Goal: Transaction & Acquisition: Book appointment/travel/reservation

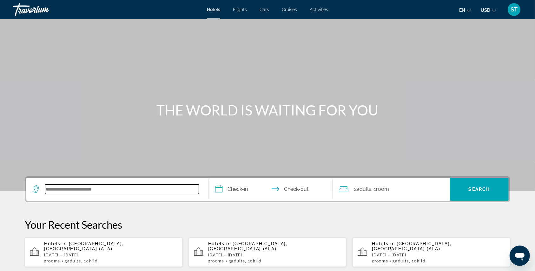
click at [54, 184] on input "Search hotel destination" at bounding box center [122, 189] width 154 height 10
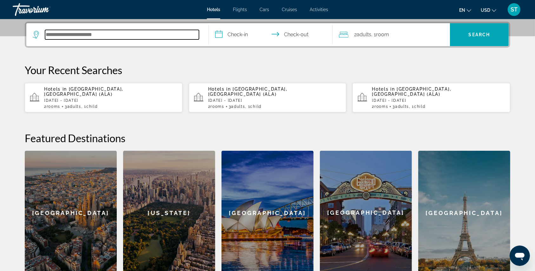
scroll to position [155, 0]
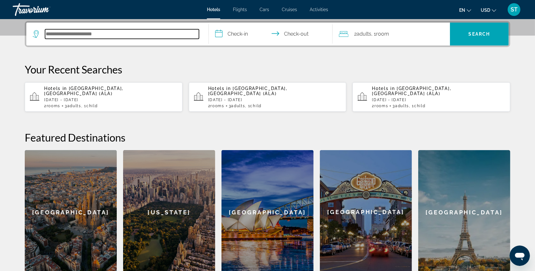
drag, startPoint x: 64, startPoint y: 36, endPoint x: 56, endPoint y: 33, distance: 8.7
click at [56, 33] on input "Search hotel destination" at bounding box center [122, 34] width 154 height 10
click at [55, 36] on input "Search hotel destination" at bounding box center [122, 34] width 154 height 10
type input "*"
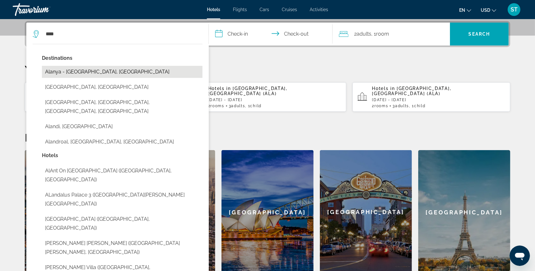
click at [91, 74] on button "Alanya - [GEOGRAPHIC_DATA], [GEOGRAPHIC_DATA]" at bounding box center [122, 72] width 161 height 12
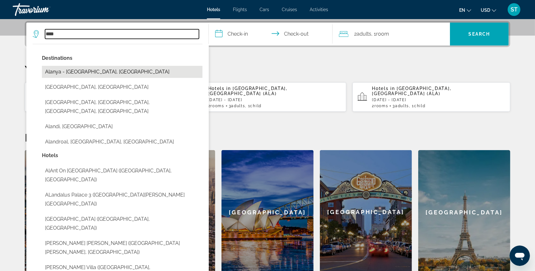
type input "**********"
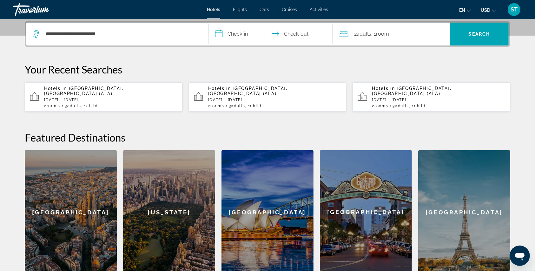
click at [219, 35] on input "**********" at bounding box center [272, 35] width 126 height 25
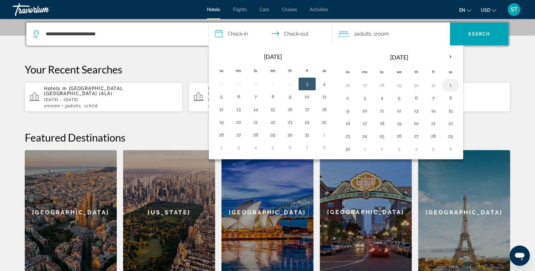
click at [448, 81] on button "1" at bounding box center [451, 85] width 10 height 9
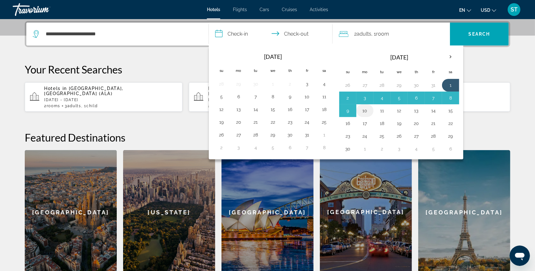
click at [360, 109] on button "10" at bounding box center [365, 110] width 10 height 9
type input "**********"
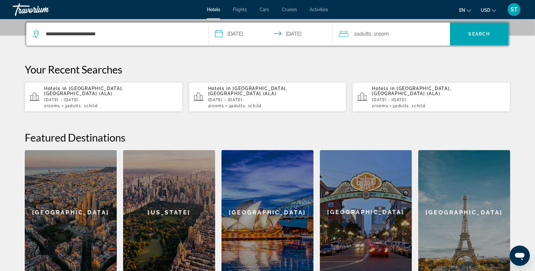
click at [346, 30] on icon "Travelers: 2 adults, 0 children" at bounding box center [344, 34] width 10 height 8
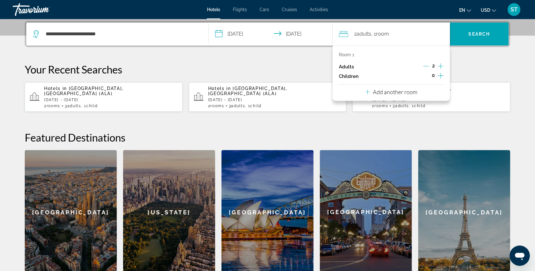
click at [441, 75] on icon "Increment children" at bounding box center [441, 76] width 6 height 8
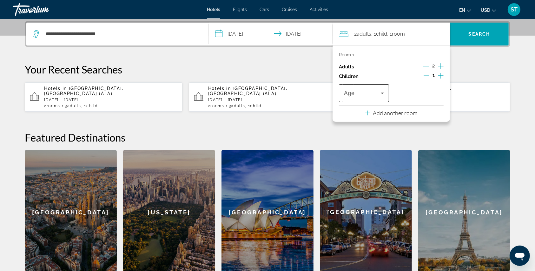
click at [381, 96] on icon "Travelers: 2 adults, 1 child" at bounding box center [383, 93] width 8 height 8
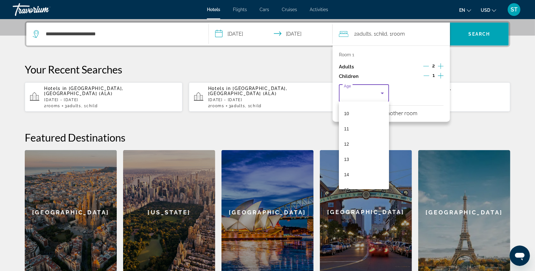
scroll to position [167, 0]
click at [352, 156] on mat-option "14" at bounding box center [364, 157] width 50 height 15
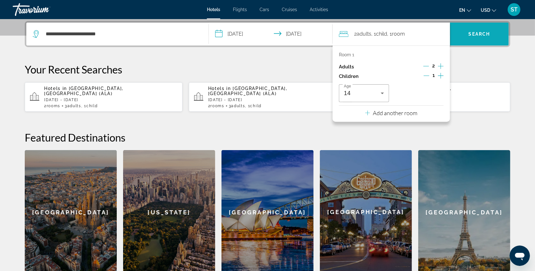
click at [465, 31] on span "Search" at bounding box center [479, 33] width 59 height 15
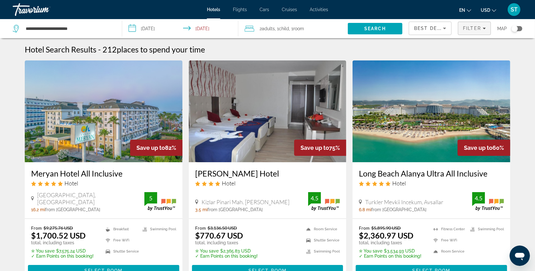
click at [468, 30] on span "Filter" at bounding box center [472, 28] width 18 height 5
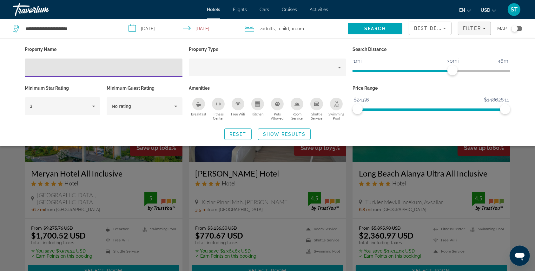
paste input "**********"
click at [64, 69] on input "**********" at bounding box center [104, 68] width 148 height 8
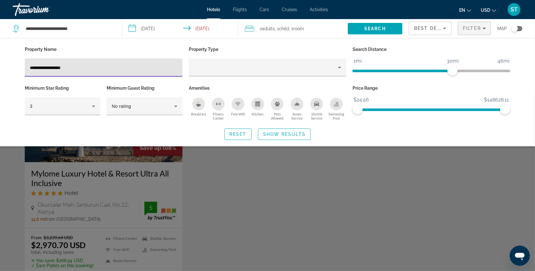
type input "**********"
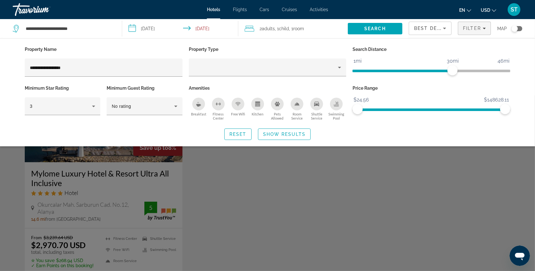
click at [103, 197] on div "Search widget" at bounding box center [267, 182] width 535 height 175
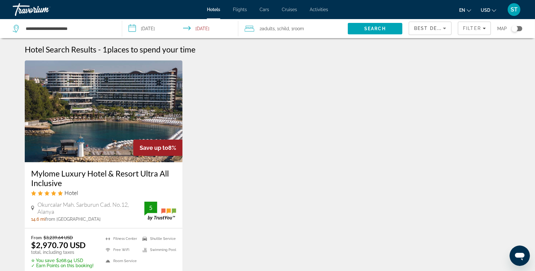
scroll to position [42, 0]
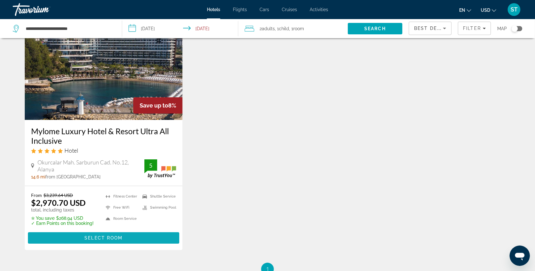
click at [86, 235] on span "Select Room" at bounding box center [103, 237] width 38 height 5
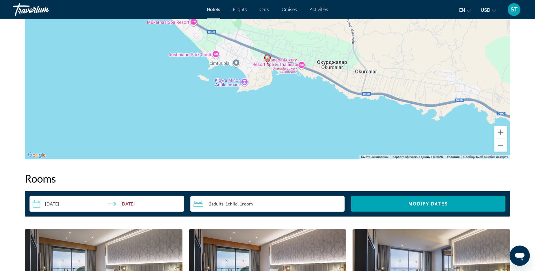
scroll to position [593, 0]
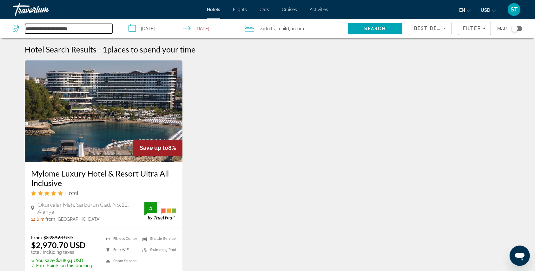
click at [78, 30] on input "**********" at bounding box center [68, 29] width 87 height 10
type input "*"
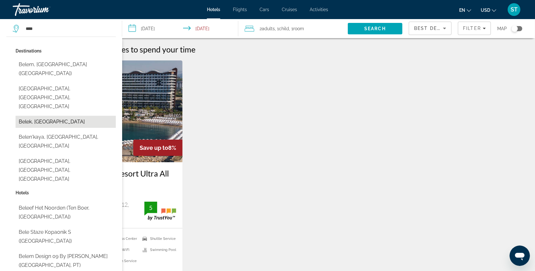
click at [51, 116] on button "Belek, [GEOGRAPHIC_DATA]" at bounding box center [66, 122] width 100 height 12
type input "**********"
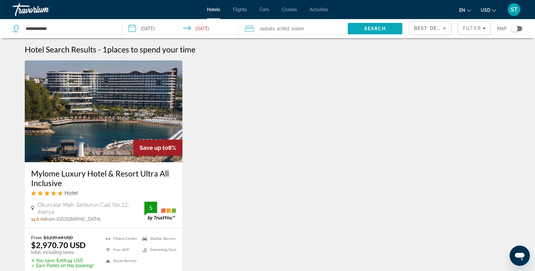
click at [366, 26] on span "Search" at bounding box center [376, 28] width 22 height 5
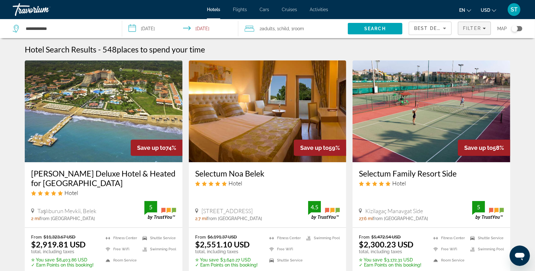
click at [472, 26] on span "Filter" at bounding box center [472, 28] width 18 height 5
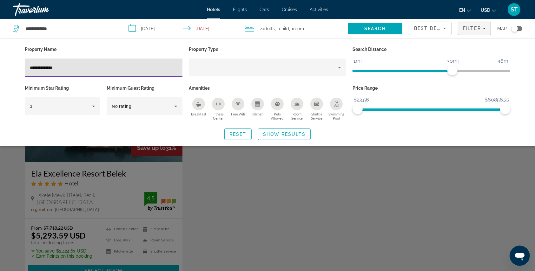
type input "**********"
click at [87, 193] on div "Search widget" at bounding box center [267, 182] width 535 height 175
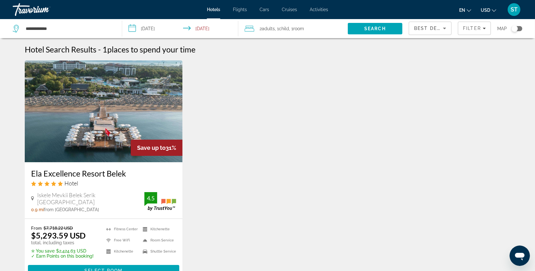
scroll to position [42, 0]
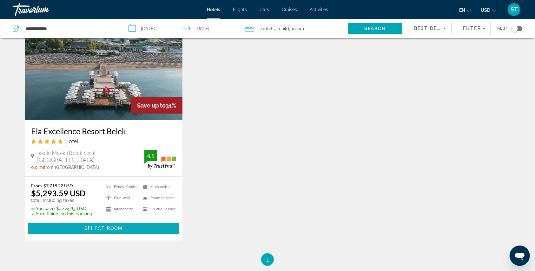
click at [109, 227] on span "Select Room" at bounding box center [103, 227] width 38 height 5
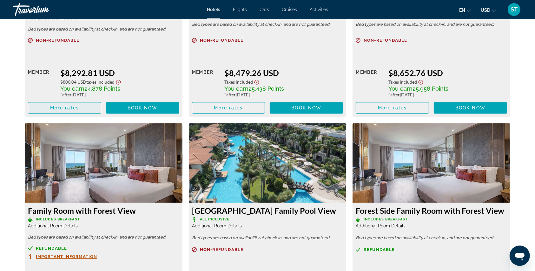
scroll to position [1780, 0]
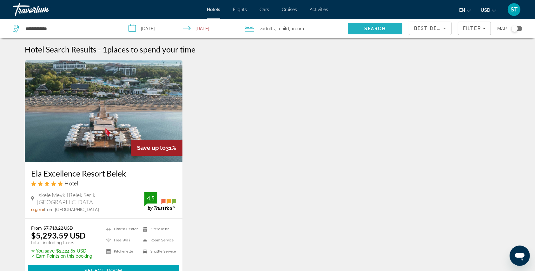
click at [377, 25] on span "Search" at bounding box center [375, 28] width 55 height 15
click at [365, 29] on span "Search" at bounding box center [376, 28] width 22 height 5
click at [251, 28] on icon "Travelers: 2 adults, 1 child" at bounding box center [250, 29] width 10 height 6
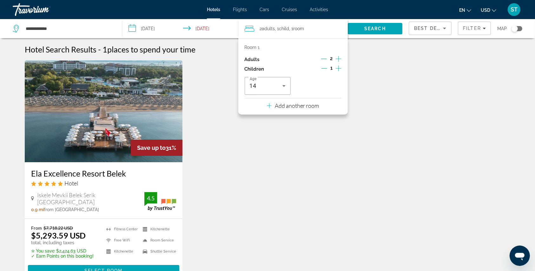
click at [294, 106] on p "Add another room" at bounding box center [297, 105] width 44 height 7
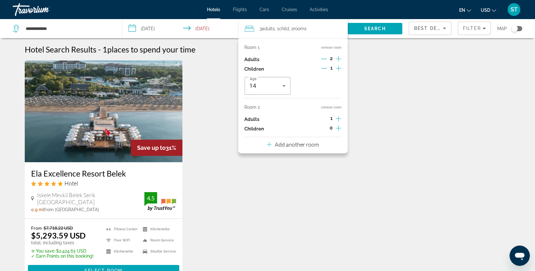
click at [339, 118] on icon "Increment adults" at bounding box center [339, 119] width 6 height 8
click at [337, 128] on icon "Increment children" at bounding box center [339, 128] width 6 height 8
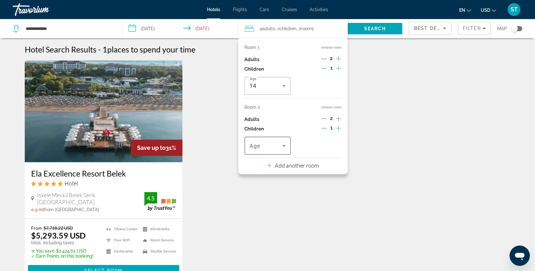
click at [287, 146] on icon "Travelers: 4 adults, 2 children" at bounding box center [284, 146] width 8 height 8
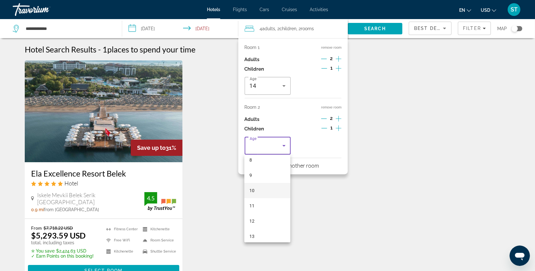
scroll to position [169, 0]
click at [253, 222] on span "15" at bounding box center [252, 224] width 5 height 8
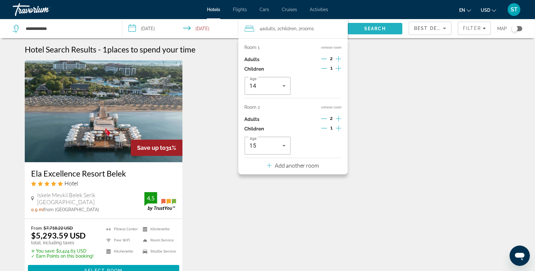
click at [359, 27] on span "Search" at bounding box center [375, 28] width 55 height 15
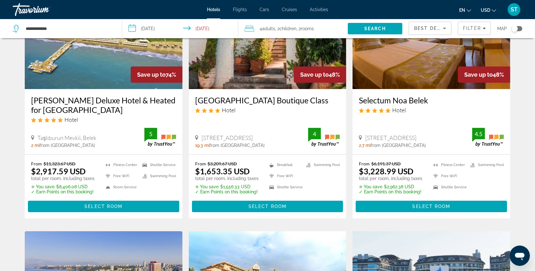
scroll to position [84, 0]
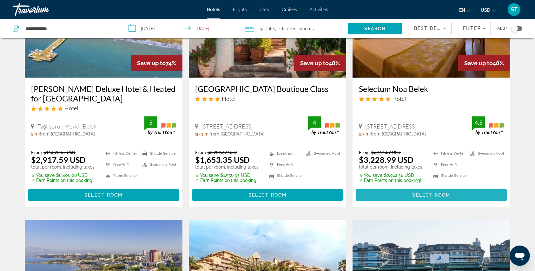
click at [438, 195] on span "Select Room" at bounding box center [432, 194] width 38 height 5
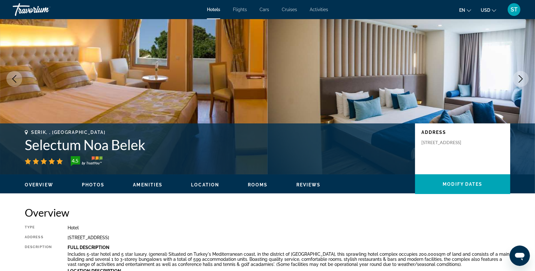
scroll to position [84, 0]
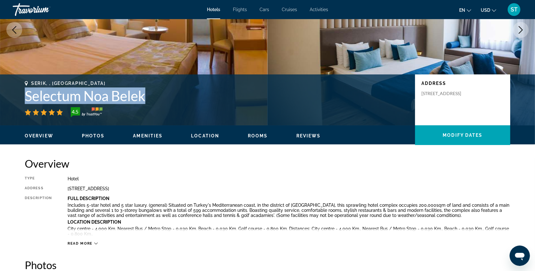
drag, startPoint x: 28, startPoint y: 97, endPoint x: 160, endPoint y: 93, distance: 132.5
click at [160, 93] on h1 "Selectum Noa Belek" at bounding box center [217, 95] width 384 height 17
copy h1 "Selectum Noa Belek"
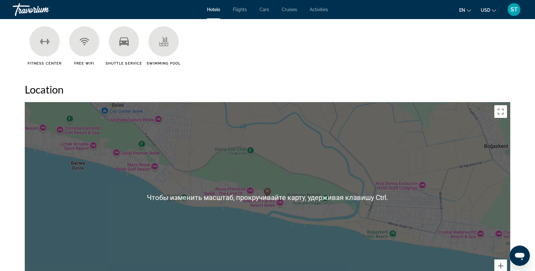
scroll to position [508, 0]
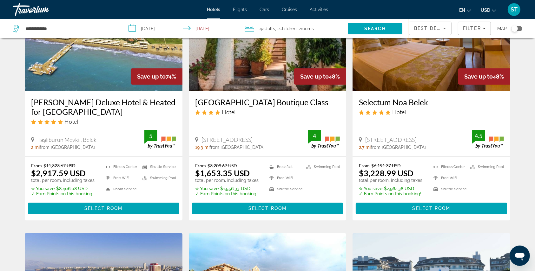
scroll to position [84, 0]
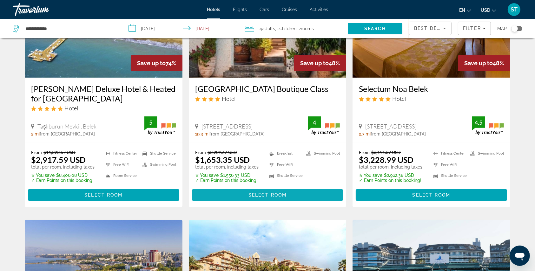
click at [266, 194] on span "Select Room" at bounding box center [268, 194] width 38 height 5
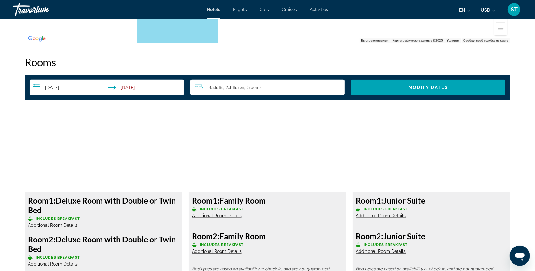
scroll to position [720, 0]
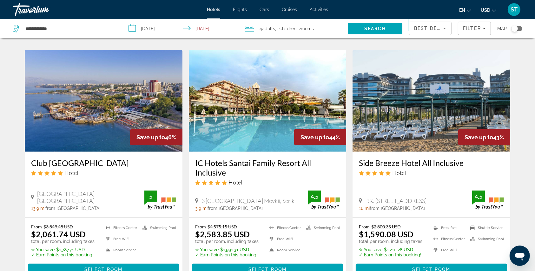
scroll to position [296, 0]
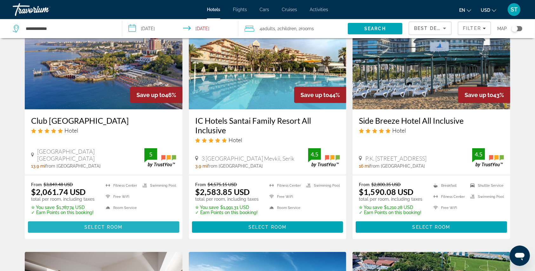
click at [97, 224] on span "Select Room" at bounding box center [103, 226] width 38 height 5
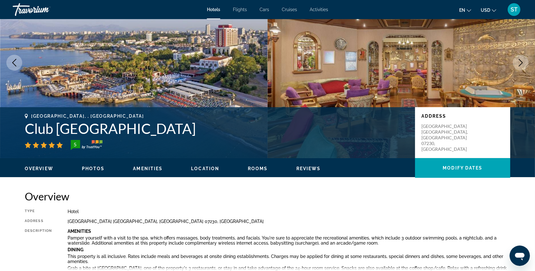
scroll to position [42, 0]
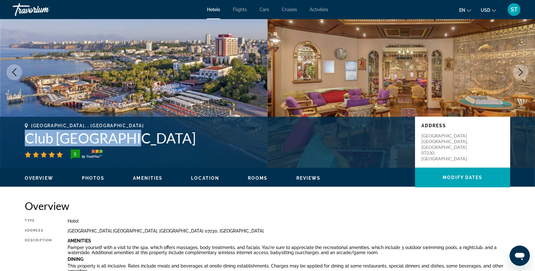
drag, startPoint x: 24, startPoint y: 138, endPoint x: 122, endPoint y: 133, distance: 97.6
click at [122, 133] on div "[GEOGRAPHIC_DATA], , [GEOGRAPHIC_DATA] 5 Address [GEOGRAPHIC_DATA] [GEOGRAPHIC_…" at bounding box center [267, 142] width 511 height 38
copy h1 "Club [GEOGRAPHIC_DATA]"
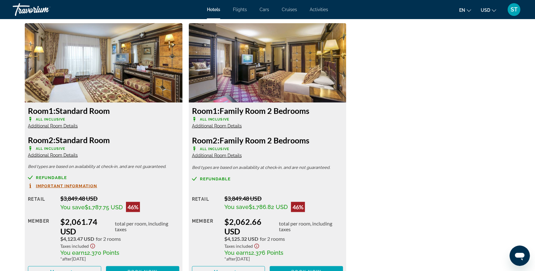
scroll to position [889, 0]
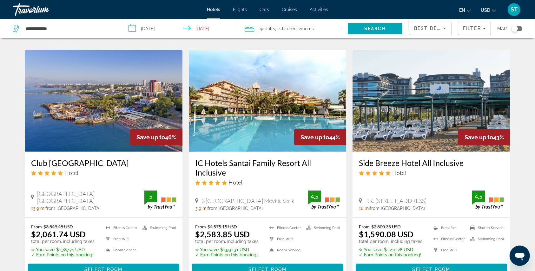
scroll to position [296, 0]
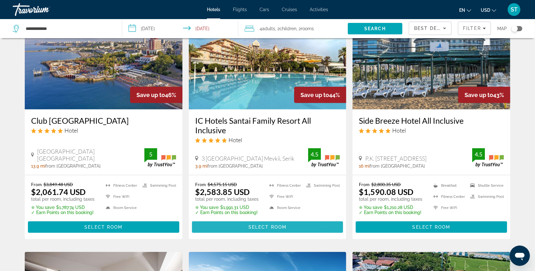
click at [254, 225] on span "Select Room" at bounding box center [268, 226] width 38 height 5
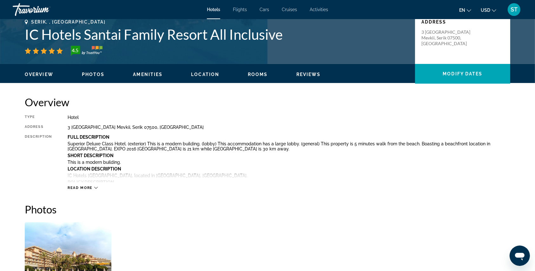
scroll to position [61, 0]
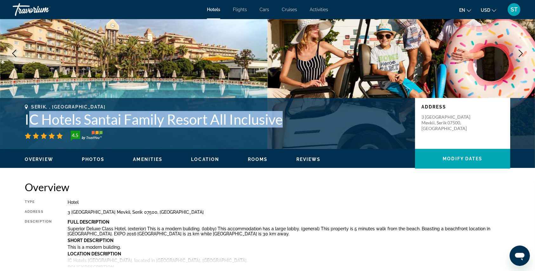
drag, startPoint x: 27, startPoint y: 118, endPoint x: 292, endPoint y: 116, distance: 264.3
click at [292, 116] on h1 "IC Hotels Santai Family Resort All Inclusive" at bounding box center [217, 119] width 384 height 17
drag, startPoint x: 25, startPoint y: 118, endPoint x: 296, endPoint y: 116, distance: 270.6
click at [296, 116] on h1 "IC Hotels Santai Family Resort All Inclusive" at bounding box center [217, 119] width 384 height 17
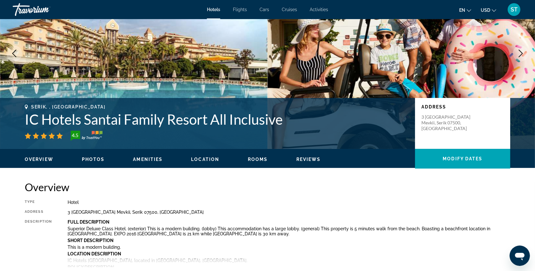
drag, startPoint x: 219, startPoint y: 129, endPoint x: 108, endPoint y: 128, distance: 110.9
click at [133, 127] on h1 "IC Hotels Santai Family Resort All Inclusive" at bounding box center [217, 119] width 384 height 17
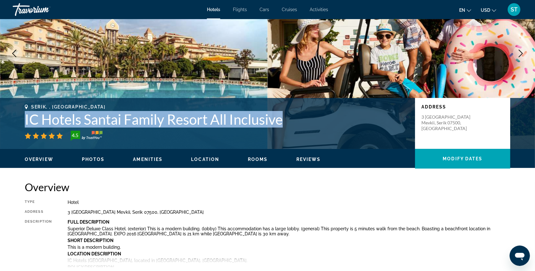
drag, startPoint x: 25, startPoint y: 119, endPoint x: 287, endPoint y: 116, distance: 261.7
click at [287, 116] on h1 "IC Hotels Santai Family Resort All Inclusive" at bounding box center [217, 119] width 384 height 17
copy h1 "IC Hotels Santai Family Resort All Inclusive"
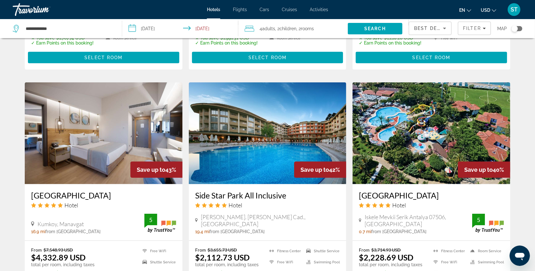
scroll to position [508, 0]
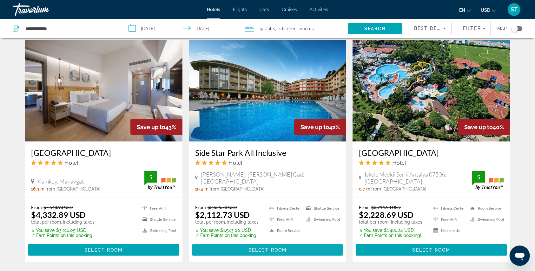
click at [260, 248] on span "Select Room" at bounding box center [268, 249] width 38 height 5
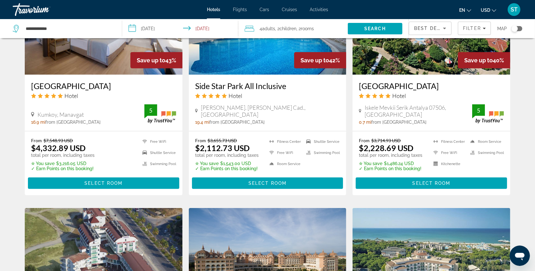
scroll to position [593, 0]
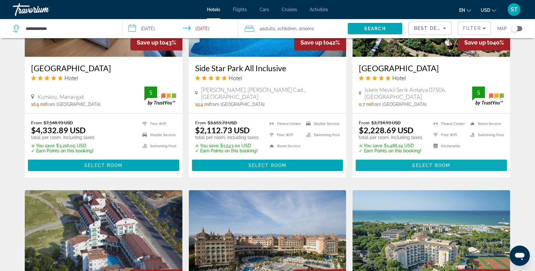
click at [411, 164] on span "Main content" at bounding box center [431, 165] width 151 height 15
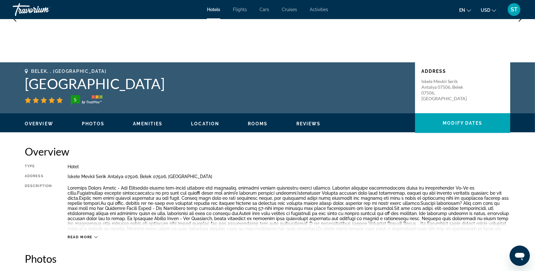
scroll to position [84, 0]
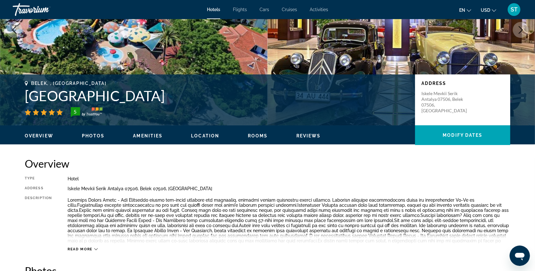
drag, startPoint x: 26, startPoint y: 96, endPoint x: 163, endPoint y: 95, distance: 136.6
click at [163, 95] on h1 "[GEOGRAPHIC_DATA]" at bounding box center [217, 95] width 384 height 17
copy h1 "[GEOGRAPHIC_DATA]"
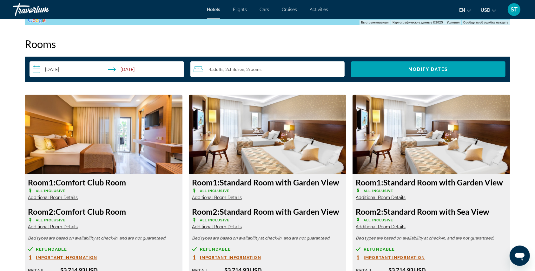
scroll to position [889, 0]
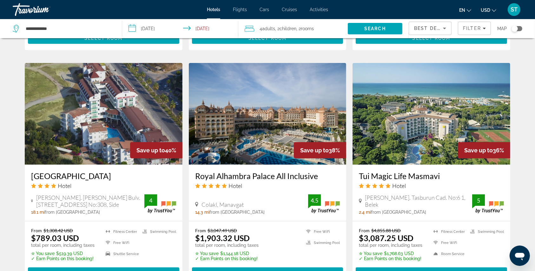
scroll to position [762, 0]
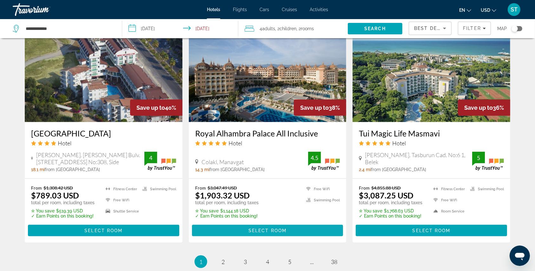
click at [272, 230] on span "Select Room" at bounding box center [268, 230] width 38 height 5
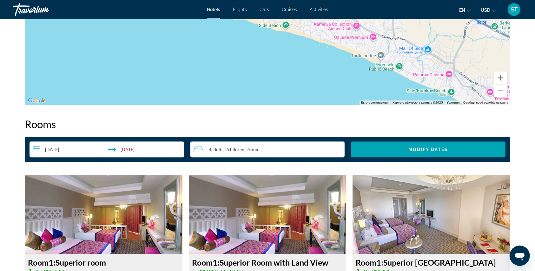
scroll to position [804, 0]
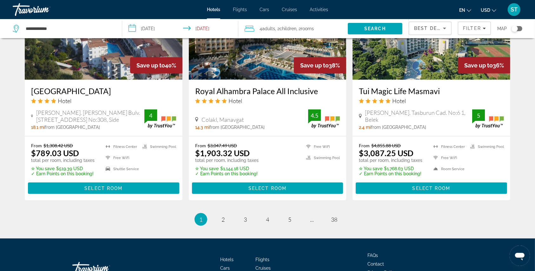
scroll to position [849, 0]
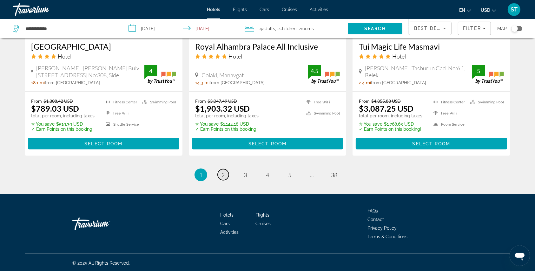
click at [224, 171] on span "2" at bounding box center [223, 174] width 3 height 7
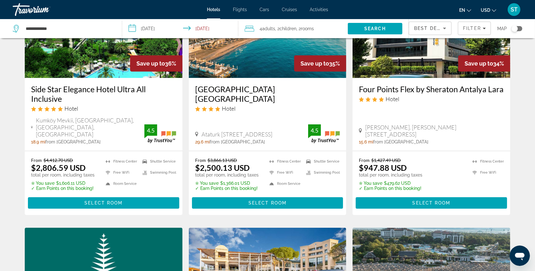
scroll to position [84, 0]
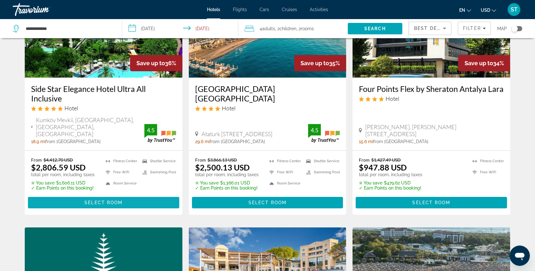
click at [119, 200] on span "Select Room" at bounding box center [103, 202] width 38 height 5
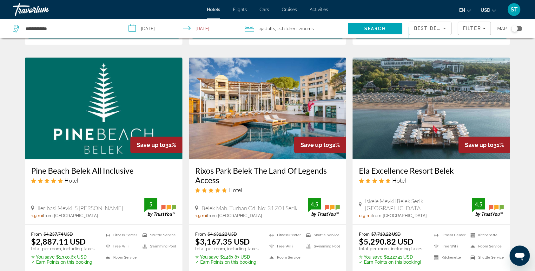
scroll to position [296, 0]
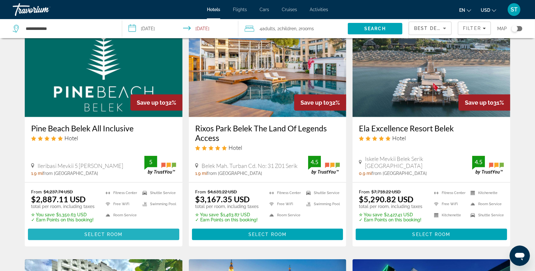
click at [89, 232] on span "Select Room" at bounding box center [103, 234] width 38 height 5
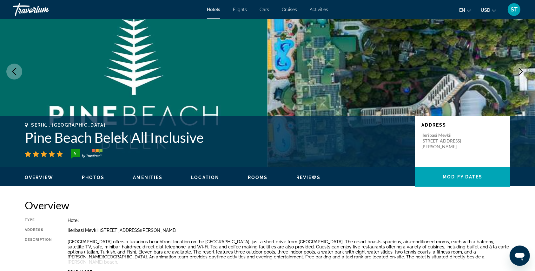
scroll to position [84, 0]
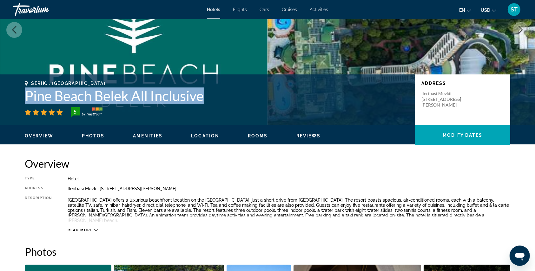
drag, startPoint x: 26, startPoint y: 95, endPoint x: 204, endPoint y: 92, distance: 178.5
click at [204, 92] on h1 "Pine Beach Belek All Inclusive" at bounding box center [217, 95] width 384 height 17
copy h1 "Pine Beach Belek All Inclusive"
